Goal: Task Accomplishment & Management: Manage account settings

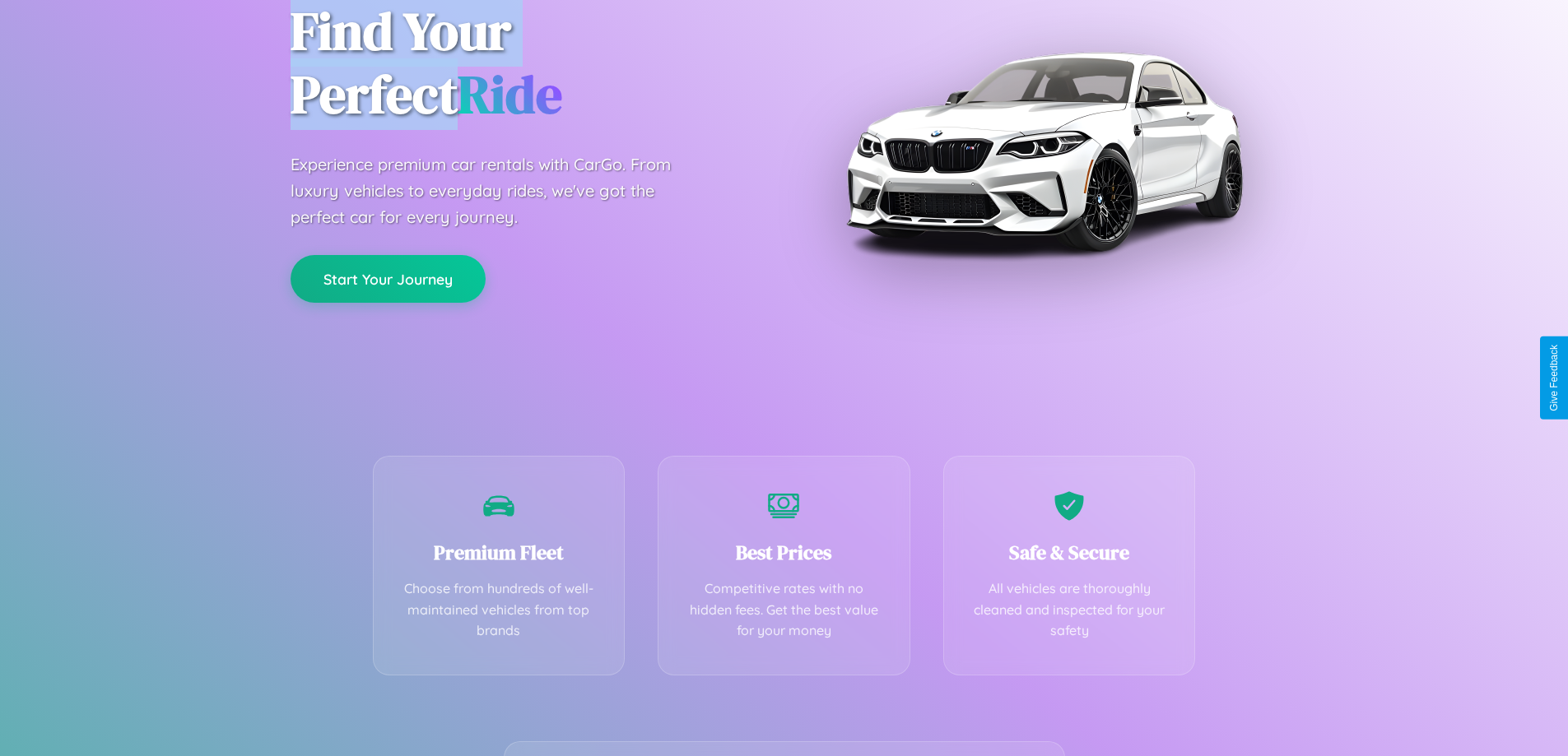
scroll to position [324, 0]
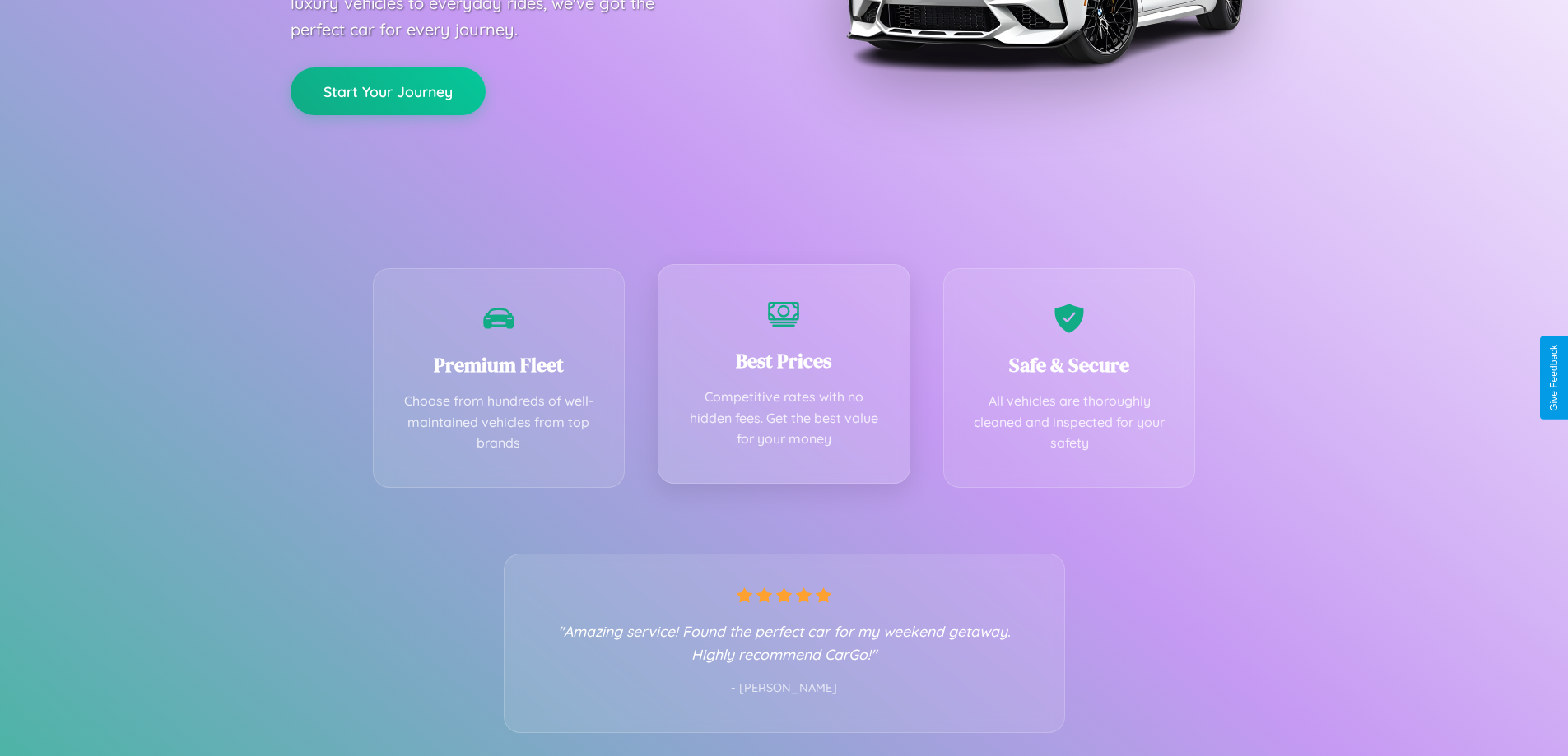
click at [783, 377] on div "Best Prices Competitive rates with no hidden fees. Get the best value for your …" at bounding box center [784, 373] width 253 height 219
click at [388, 89] on button "Start Your Journey" at bounding box center [388, 89] width 195 height 47
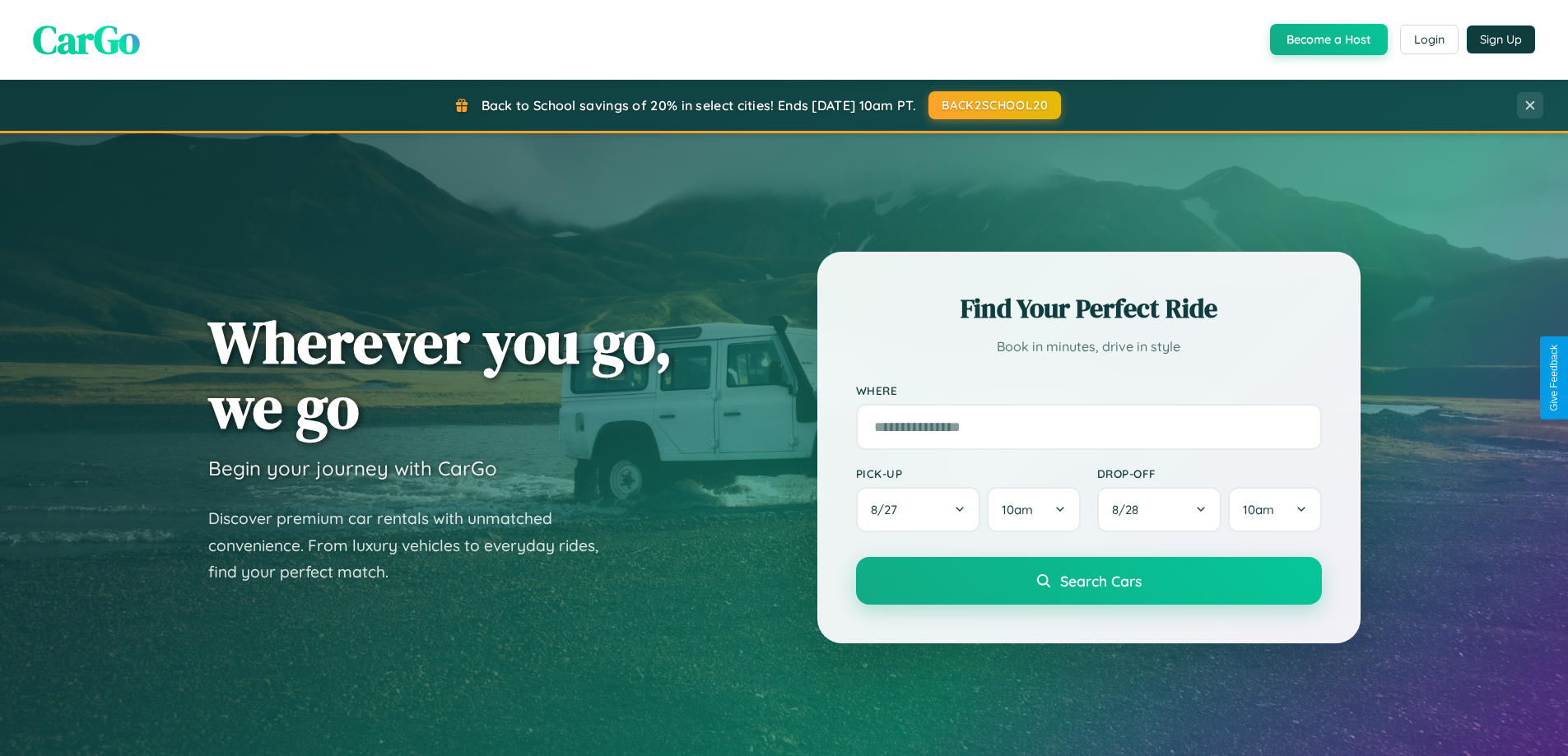
scroll to position [1448, 0]
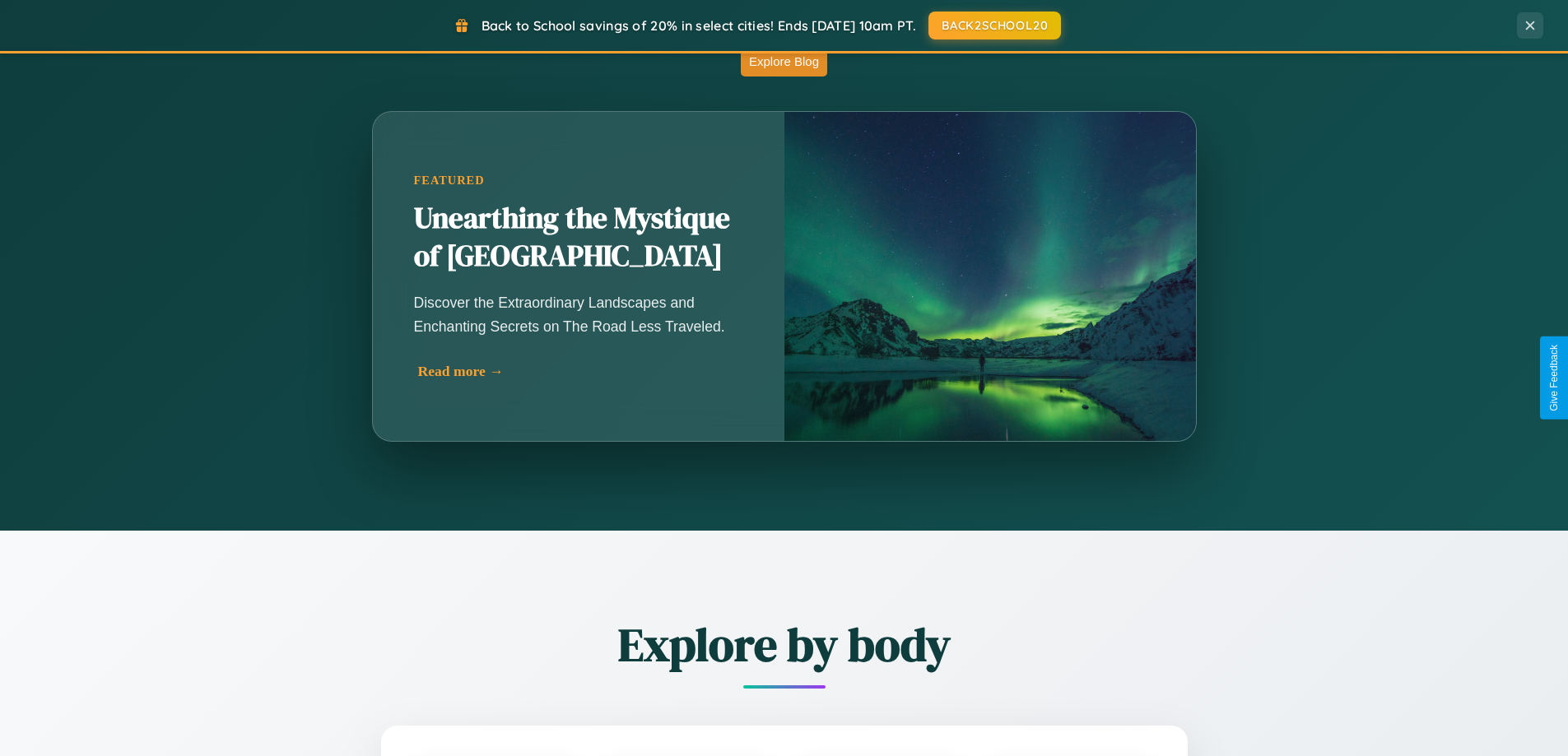
click at [581, 374] on div "Read more →" at bounding box center [583, 371] width 329 height 17
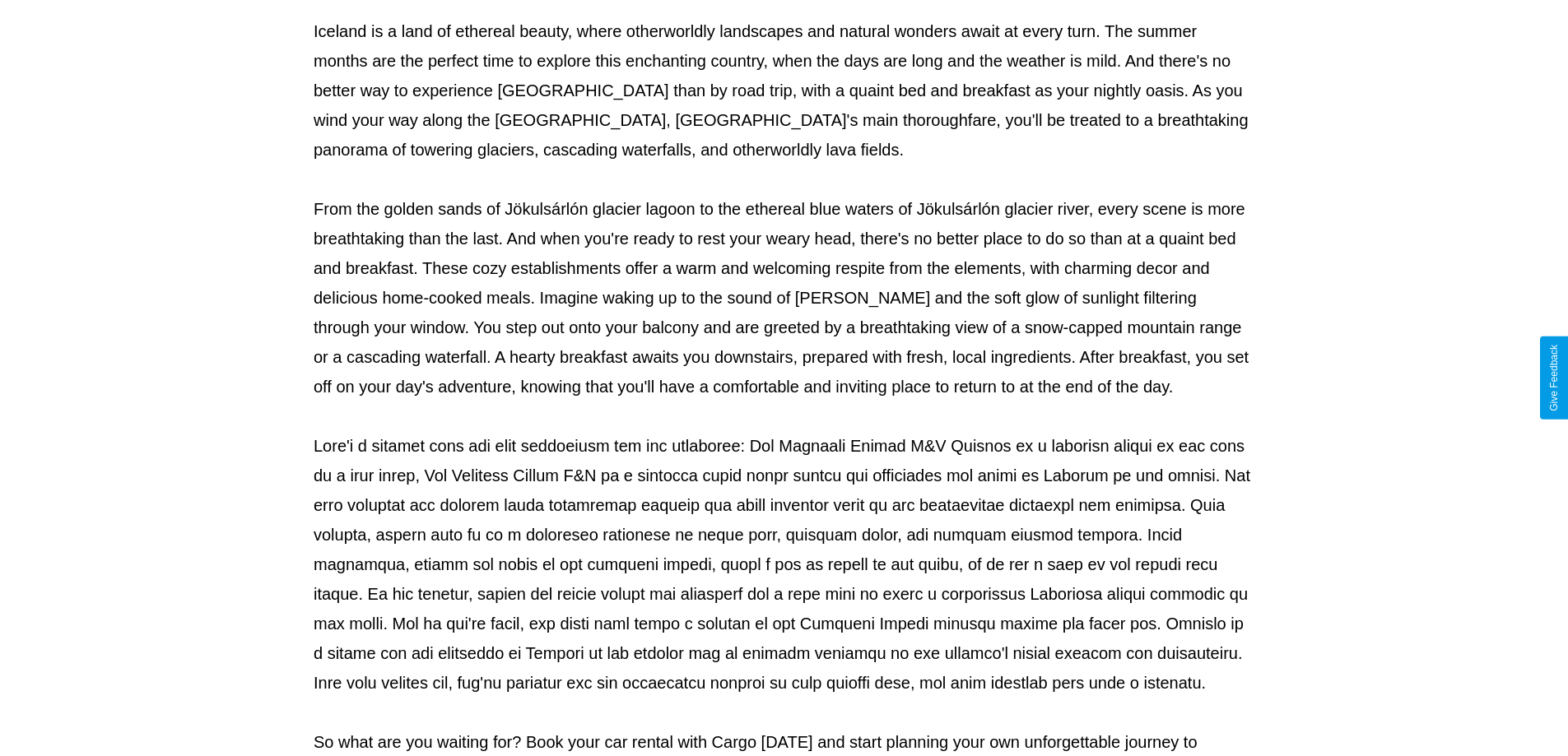
scroll to position [532, 0]
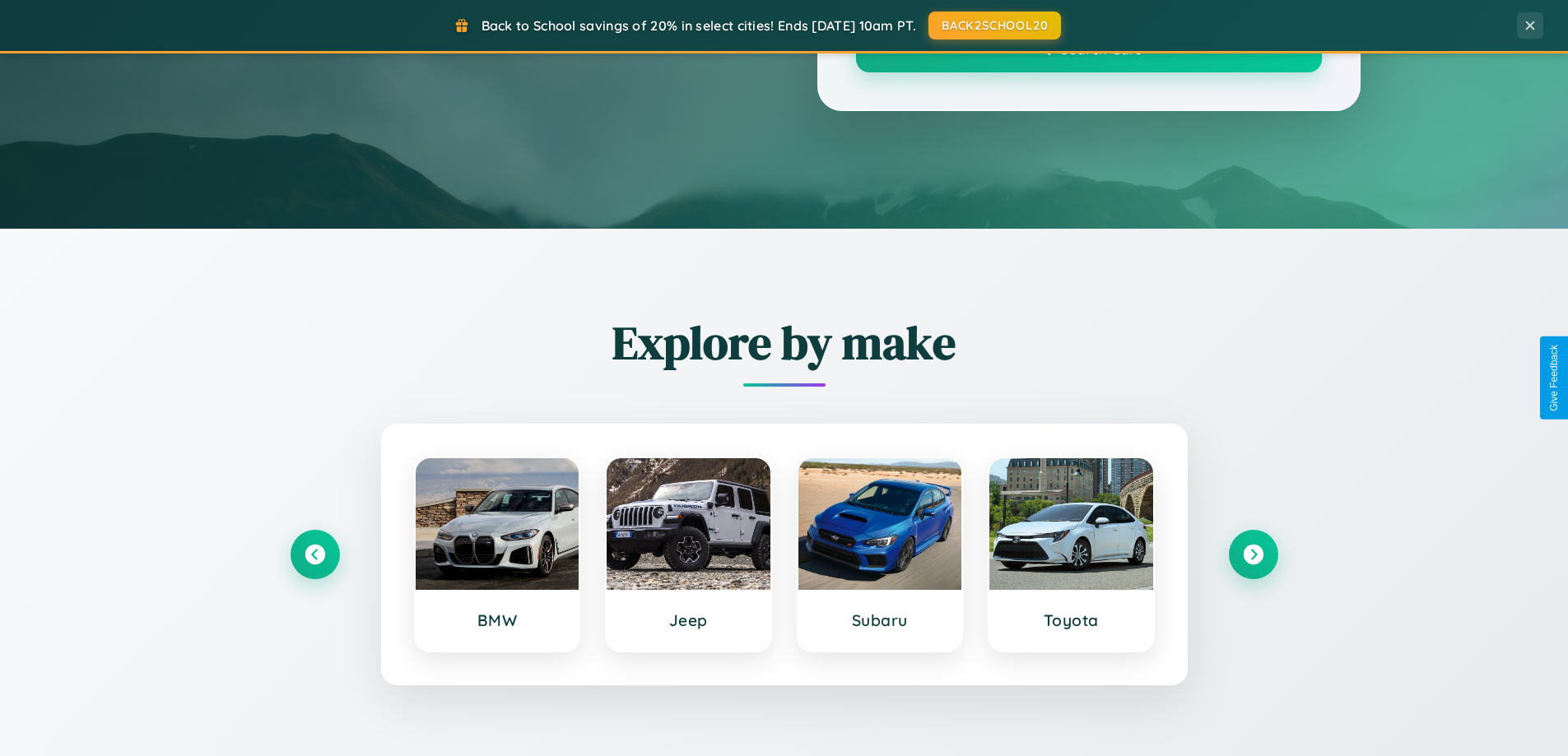
scroll to position [1448, 0]
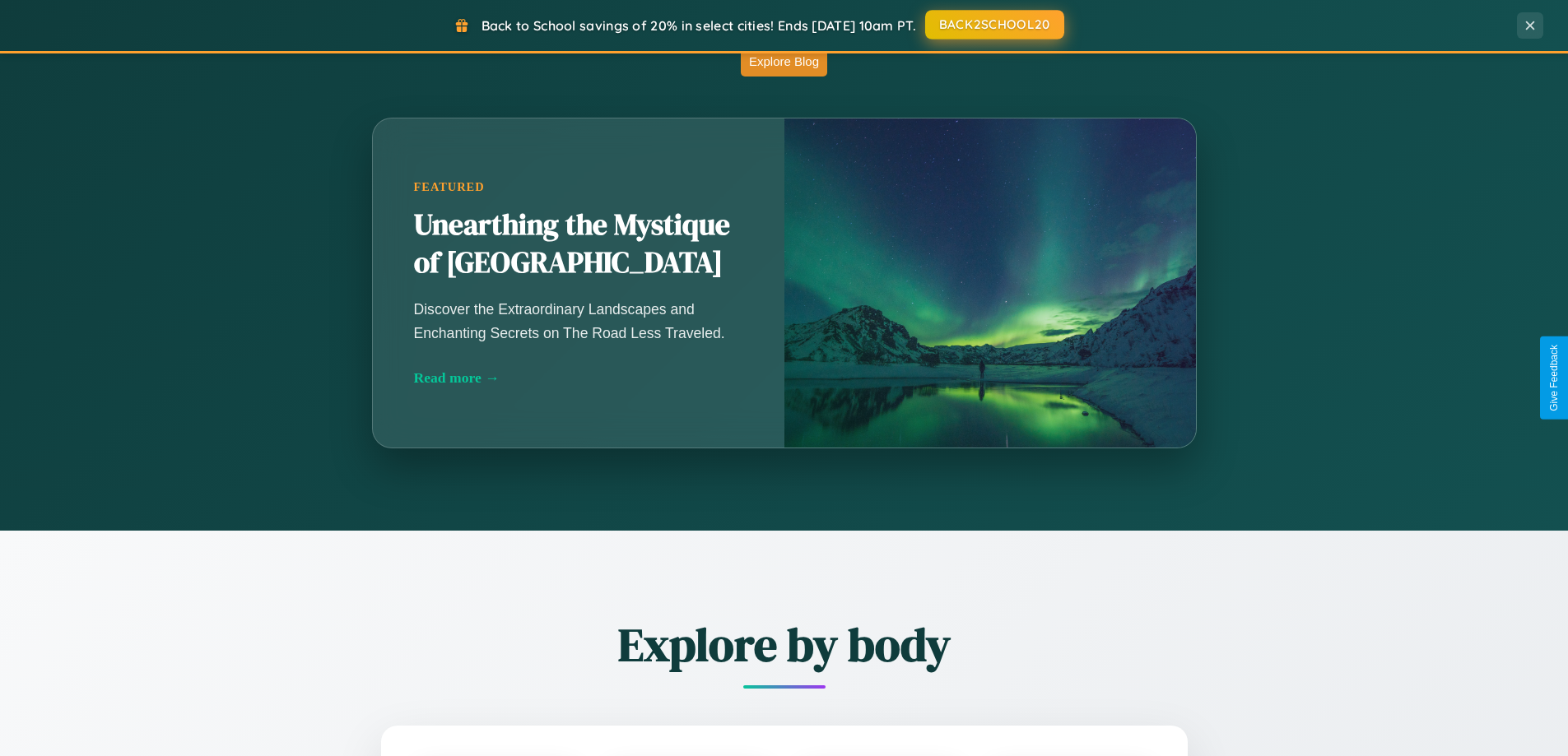
click at [993, 26] on button "BACK2SCHOOL20" at bounding box center [994, 24] width 139 height 29
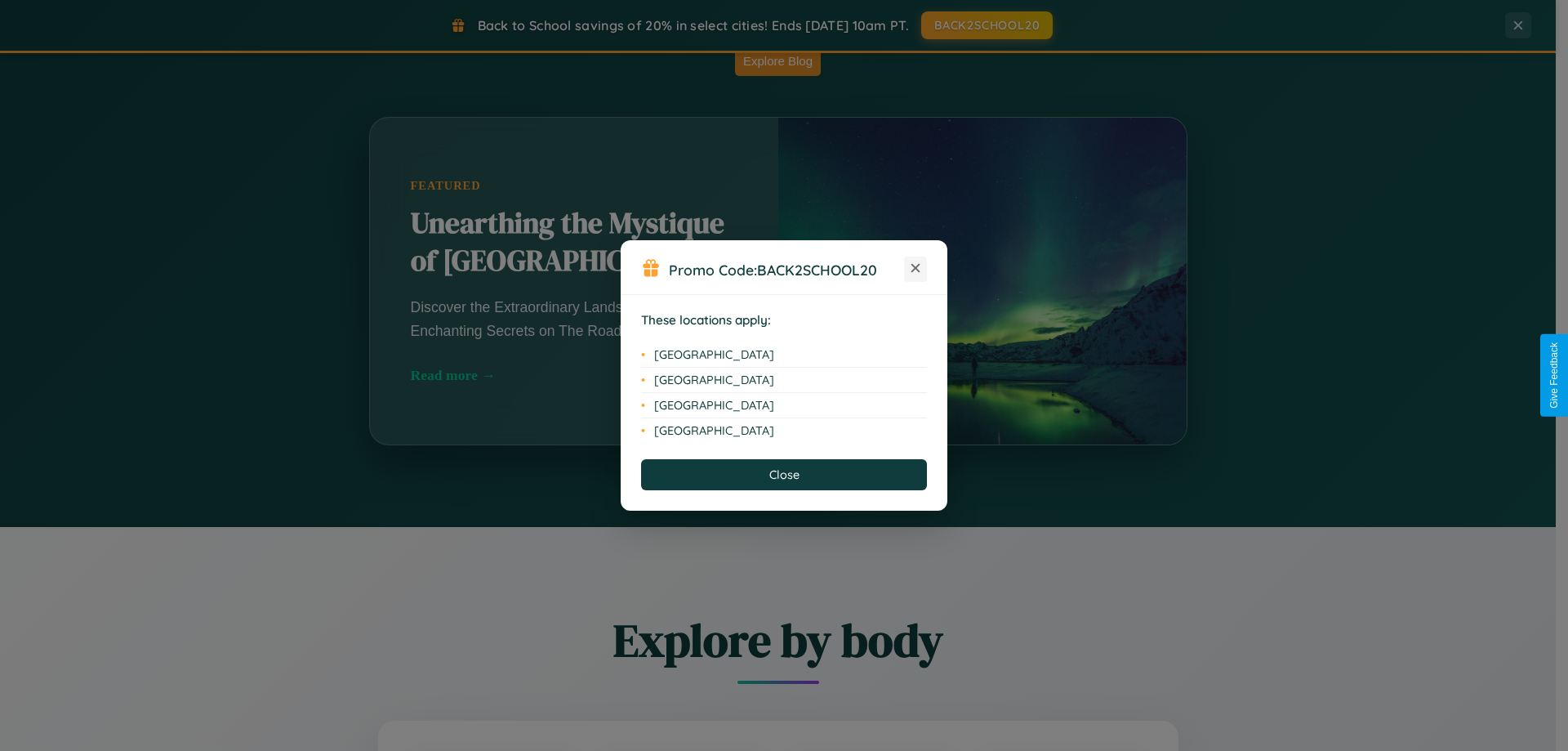
click at [916, 269] on icon at bounding box center [916, 269] width 9 height 9
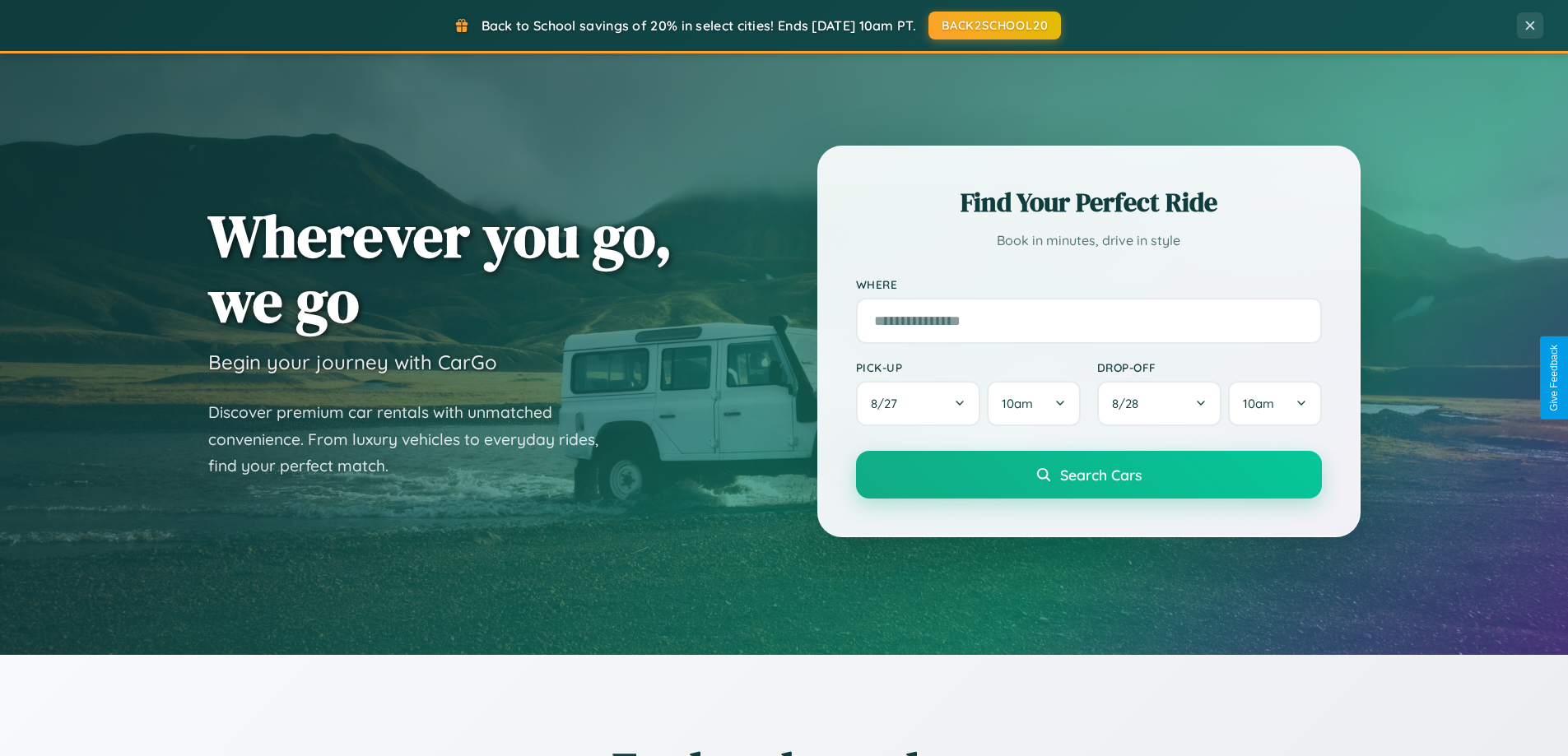
scroll to position [0, 0]
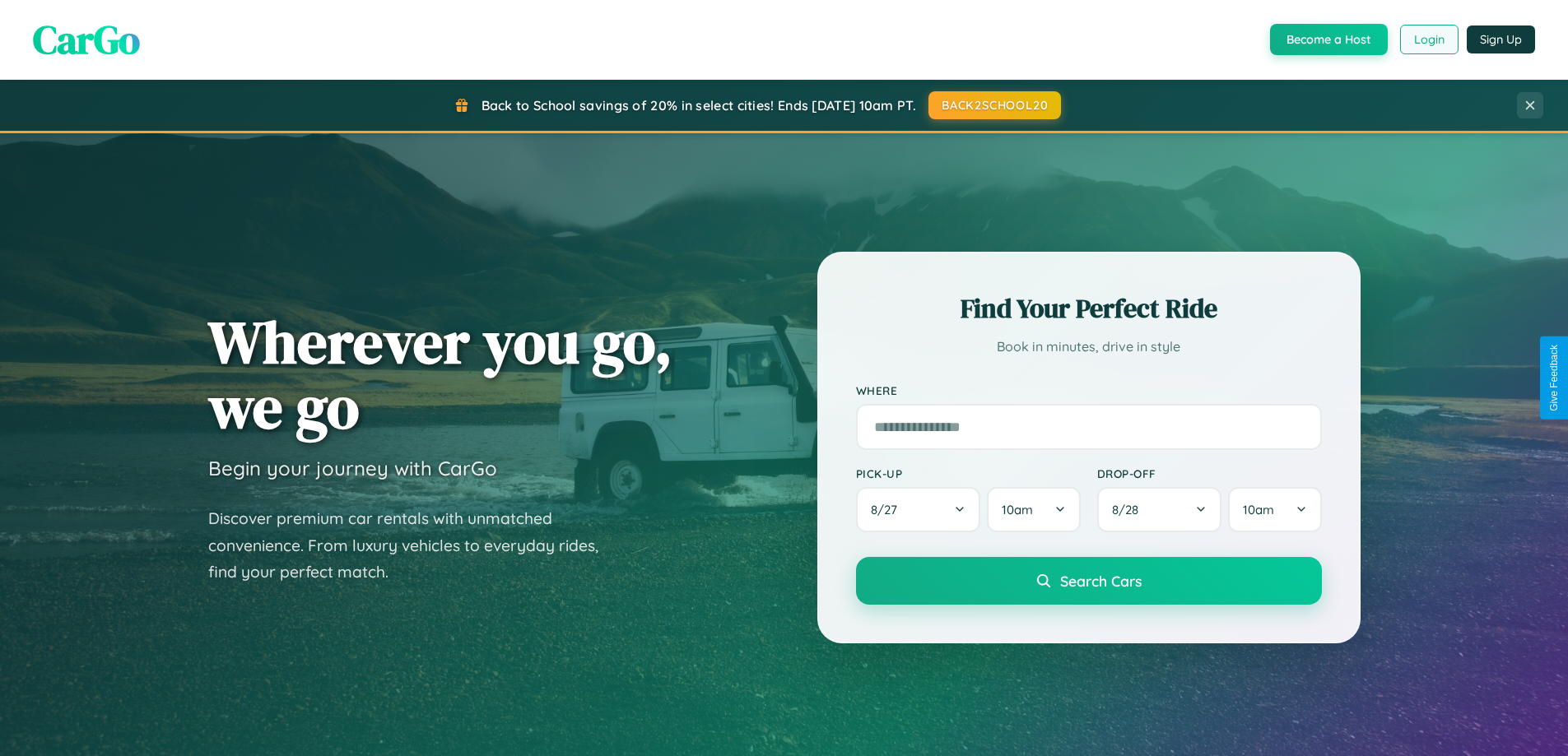
click at [1427, 40] on button "Login" at bounding box center [1428, 39] width 58 height 29
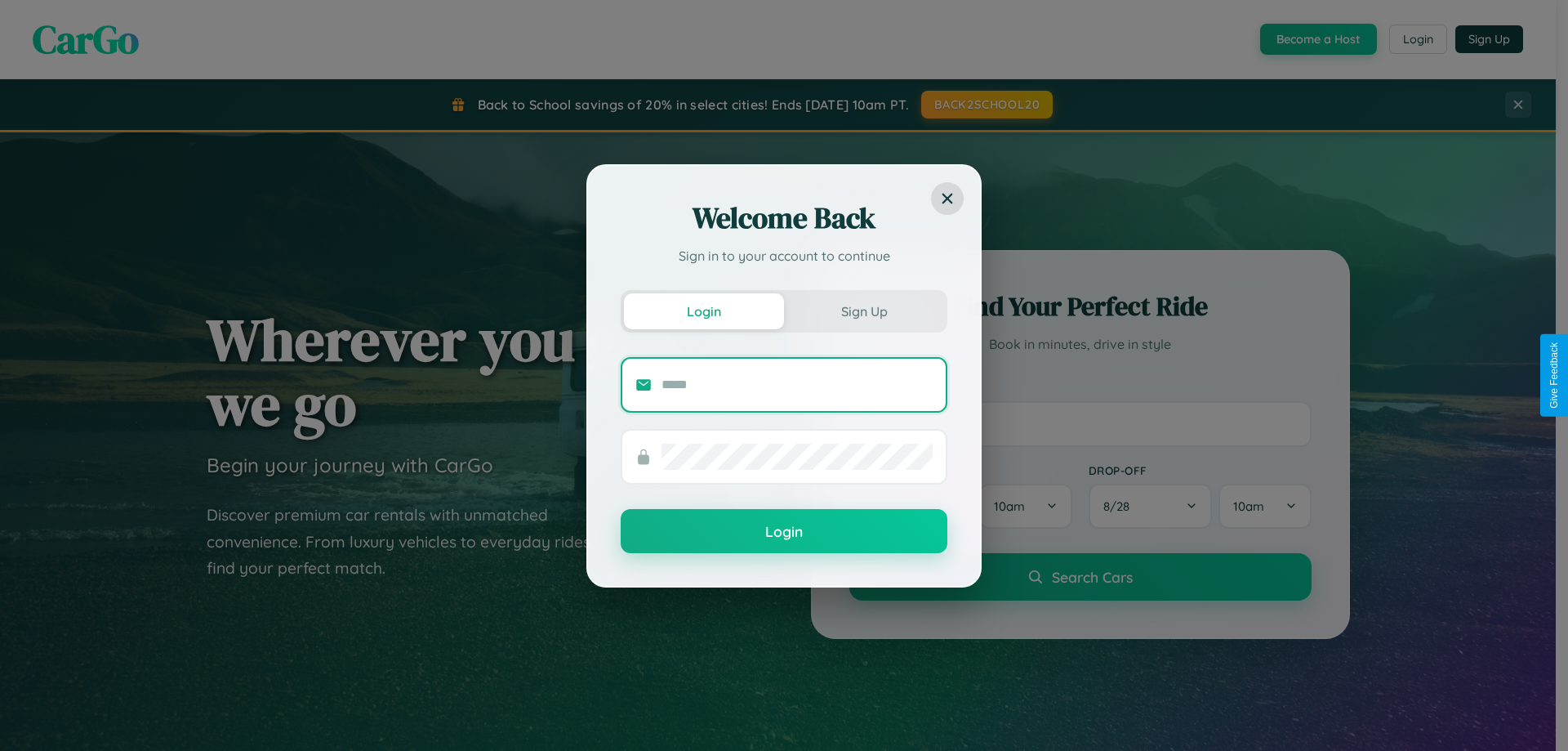
click at [797, 384] on input "text" at bounding box center [797, 385] width 272 height 26
type input "**********"
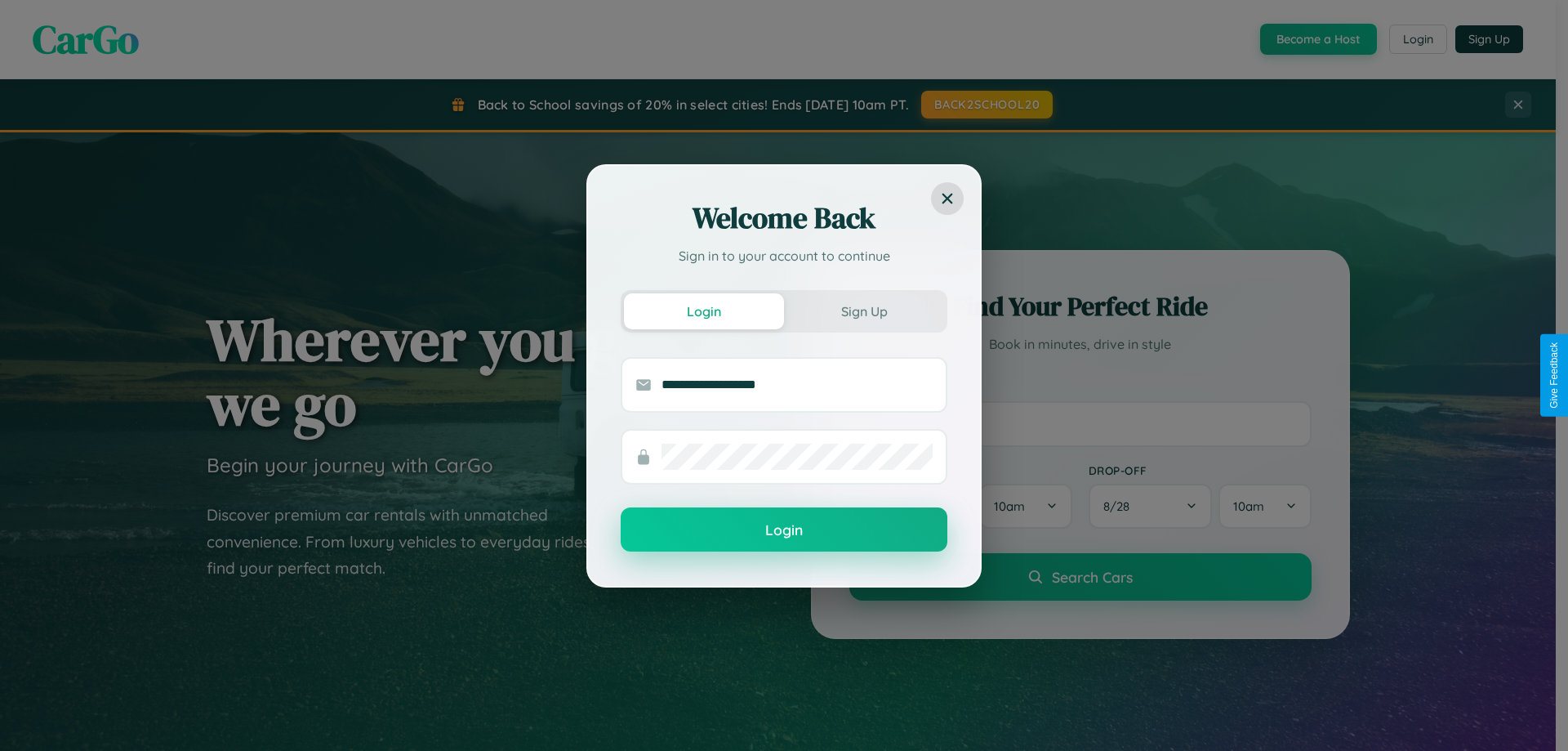
click at [784, 530] on button "Login" at bounding box center [784, 529] width 326 height 44
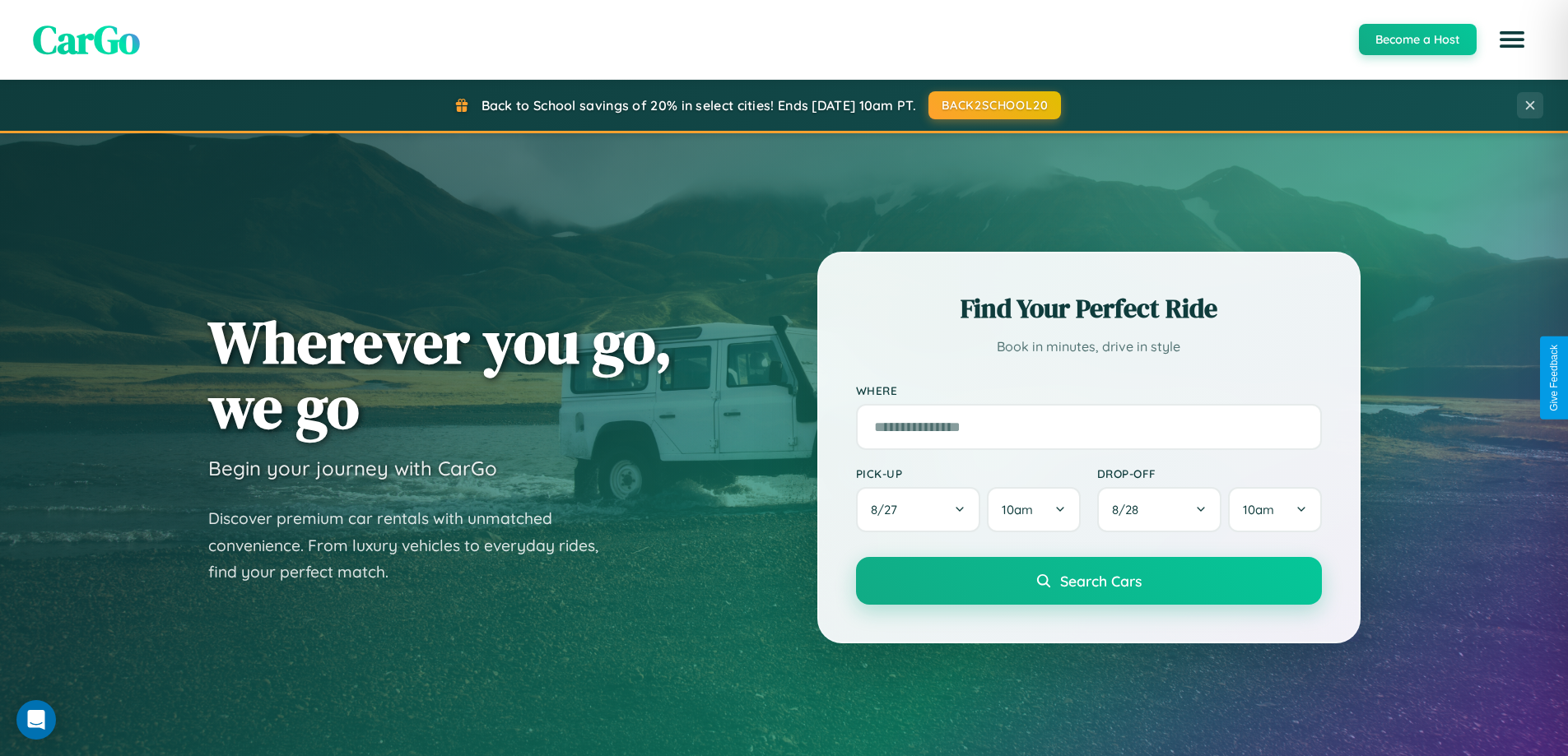
scroll to position [709, 0]
